Goal: Task Accomplishment & Management: Manage account settings

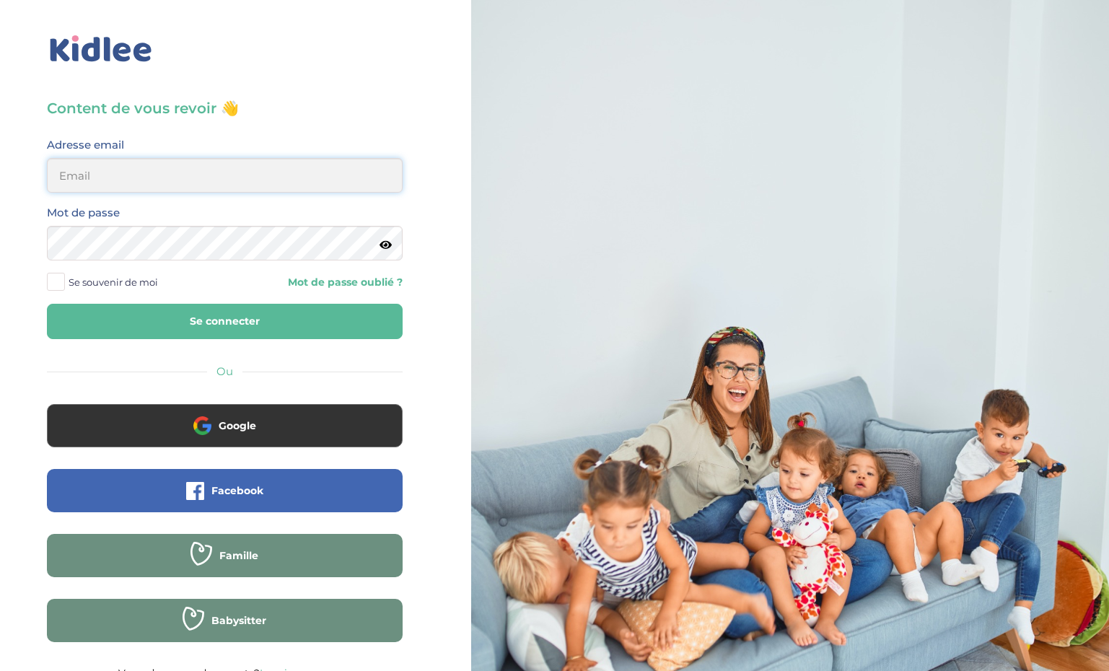
type input "[EMAIL_ADDRESS][DOMAIN_NAME]"
click at [224, 321] on button "Se connecter" at bounding box center [225, 321] width 356 height 35
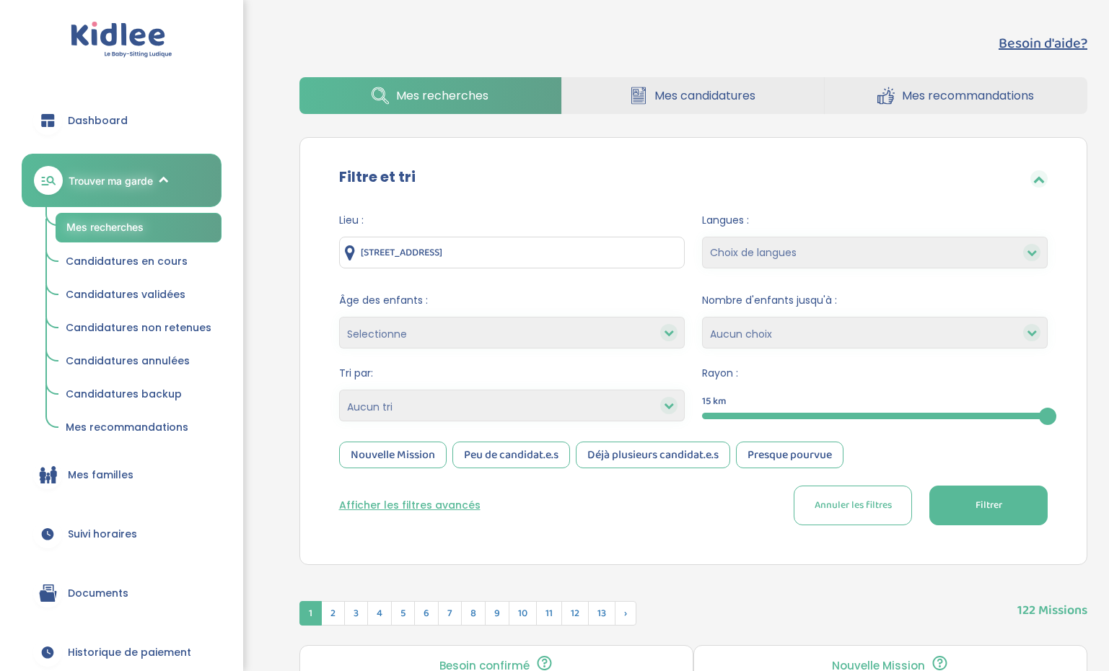
drag, startPoint x: 242, startPoint y: 573, endPoint x: 261, endPoint y: 530, distance: 46.5
click at [48, 598] on icon at bounding box center [47, 596] width 16 height 12
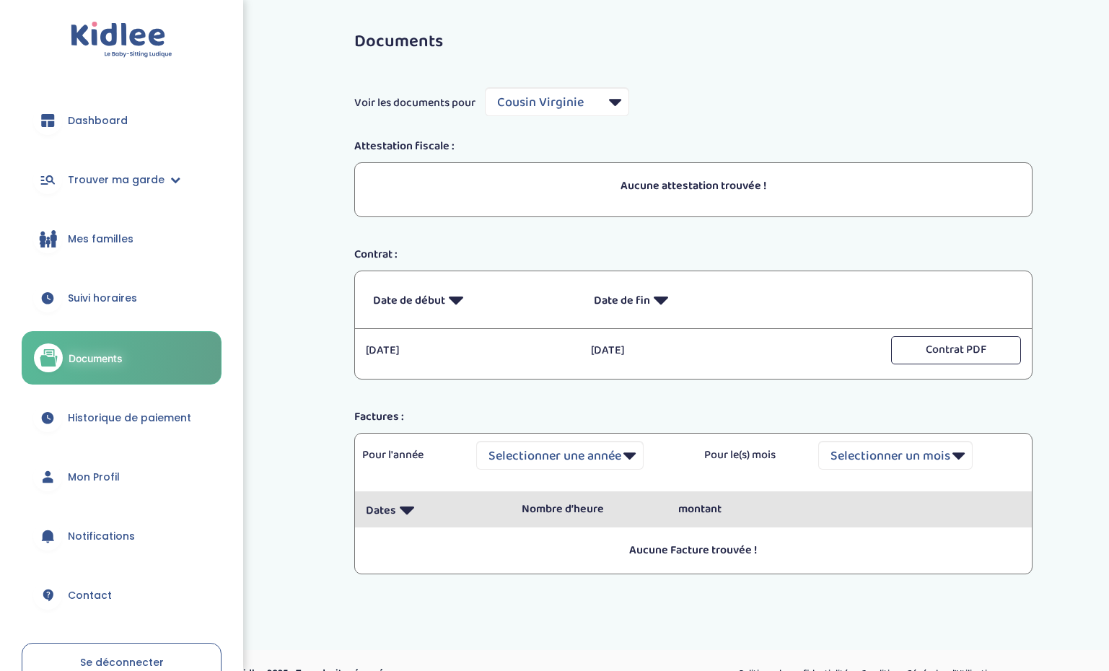
select select "7599"
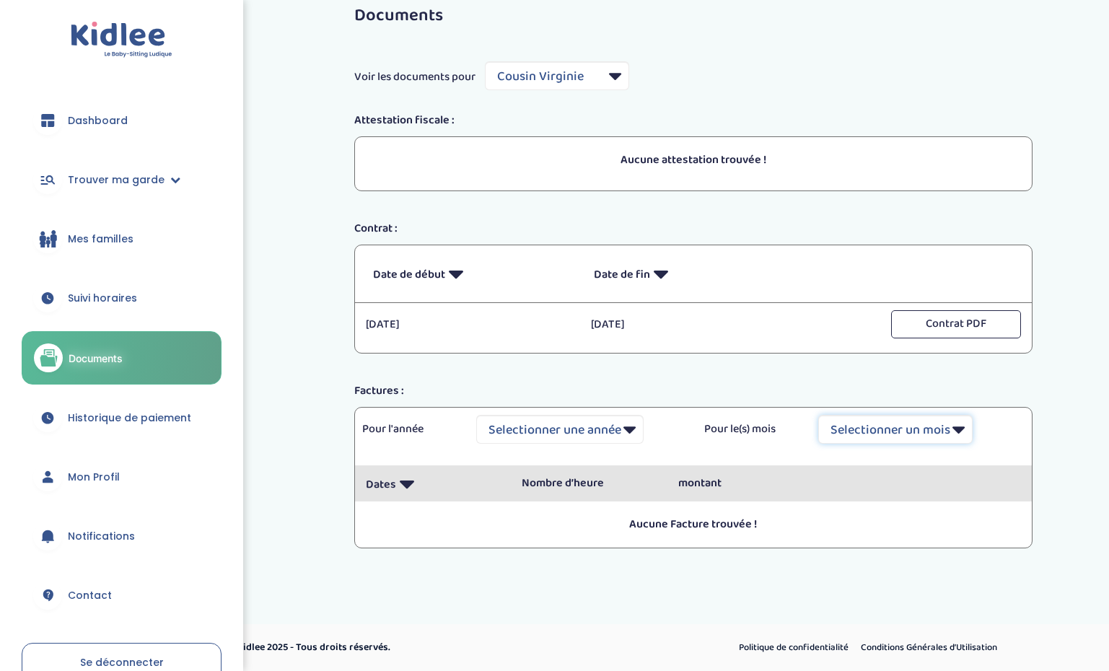
scroll to position [25, 0]
click at [59, 479] on div at bounding box center [47, 477] width 29 height 29
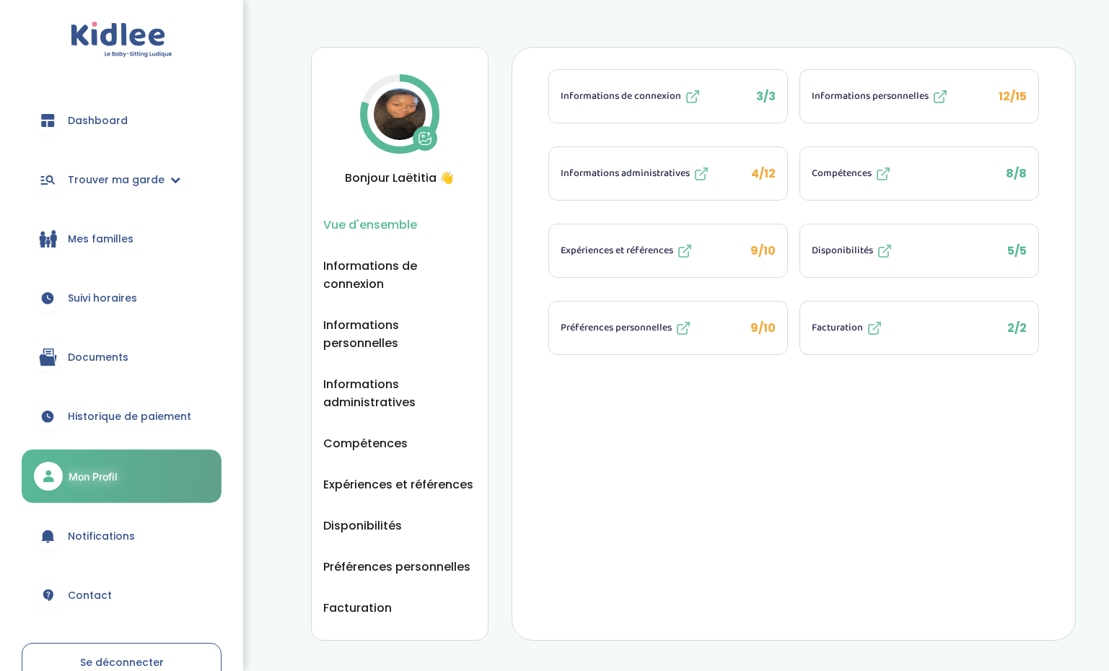
click at [673, 162] on button "Informations administratives 4/12" at bounding box center [668, 173] width 238 height 53
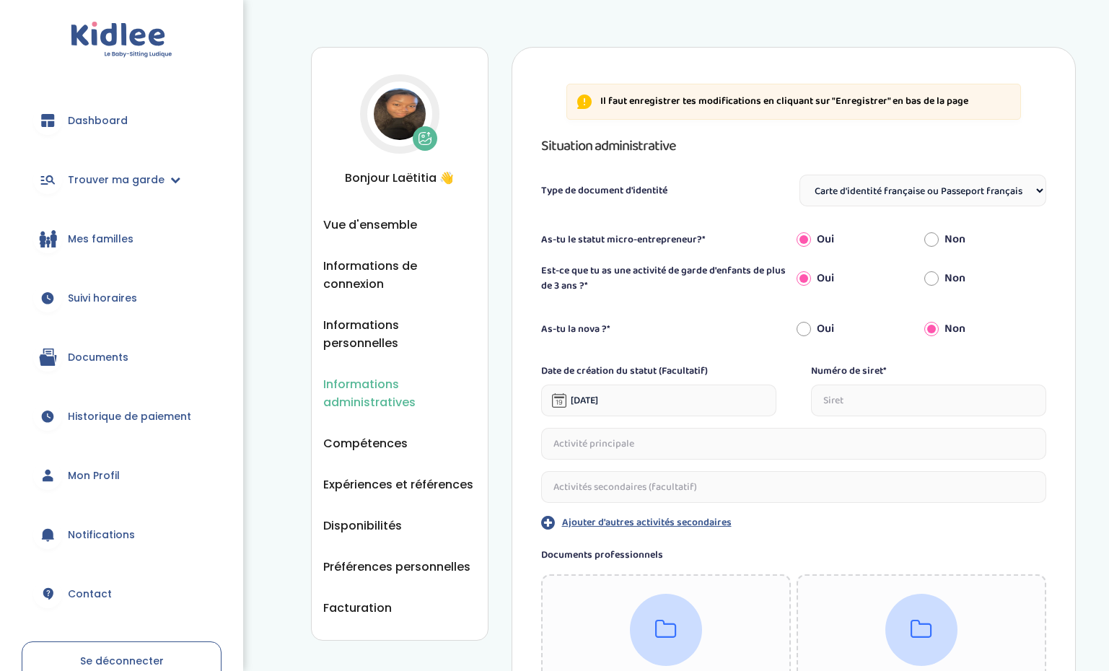
select select "Carte d'identité française ou Passeport français daté de moins de 5 ans"
